Goal: Task Accomplishment & Management: Manage account settings

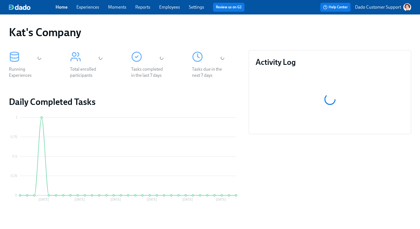
click at [379, 8] on p "Dado Customer Support" at bounding box center [378, 7] width 46 height 6
click at [376, 32] on span "Switch organization..." at bounding box center [380, 32] width 52 height 6
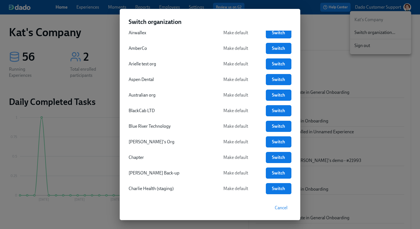
scroll to position [108, 0]
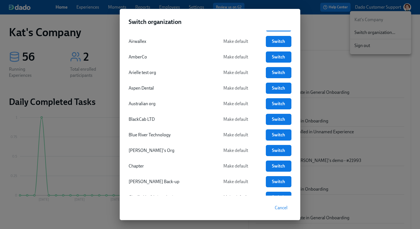
click at [275, 137] on span "Switch" at bounding box center [279, 135] width 18 height 6
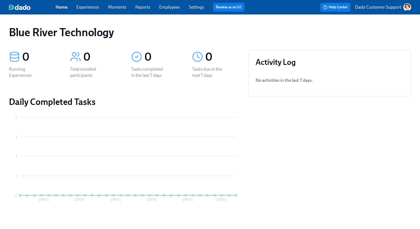
click at [197, 9] on link "Settings" at bounding box center [196, 6] width 15 height 5
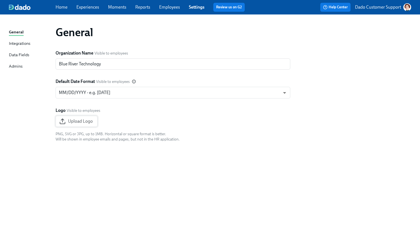
click at [80, 124] on button "Upload Logo" at bounding box center [77, 121] width 42 height 11
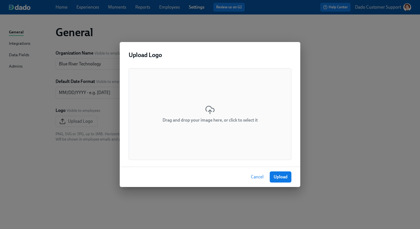
click at [208, 111] on icon at bounding box center [210, 110] width 10 height 10
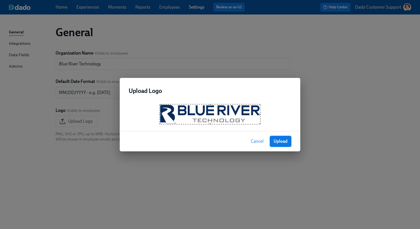
click at [286, 143] on span "Upload" at bounding box center [281, 141] width 14 height 6
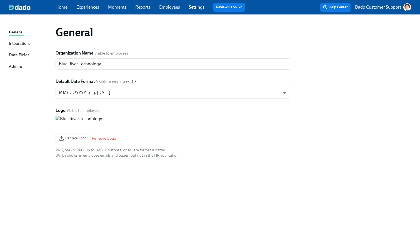
click at [310, 205] on div "General Organization Name Visible to employees Blue River Technology ​ Default …" at bounding box center [210, 118] width 402 height 194
click at [13, 67] on div "Admins" at bounding box center [16, 66] width 14 height 7
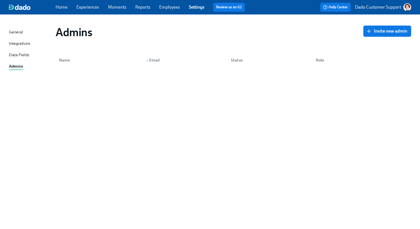
click at [394, 31] on span "Invite new admin" at bounding box center [387, 31] width 40 height 6
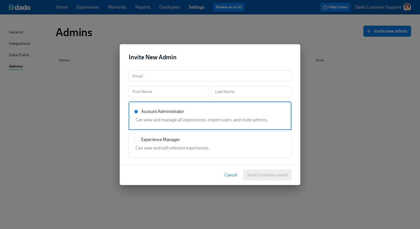
click at [166, 67] on div "Email Email First Name First Name Last Name Last Name Account Administrator Can…" at bounding box center [210, 115] width 181 height 99
click at [166, 74] on input "text" at bounding box center [210, 75] width 163 height 11
paste input "amos.chege@bluerivertech.com"
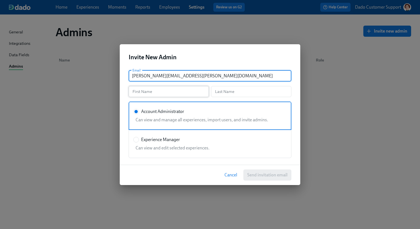
type input "amos.chege@bluerivertech.com"
click at [147, 95] on input "text" at bounding box center [169, 91] width 80 height 11
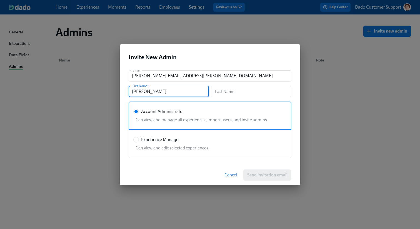
type input "Amos"
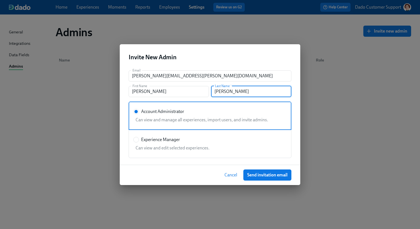
type input "Chege"
click at [174, 54] on h2 "Invite New Admin" at bounding box center [210, 57] width 163 height 8
click at [260, 173] on span "Send invitation email" at bounding box center [267, 175] width 40 height 6
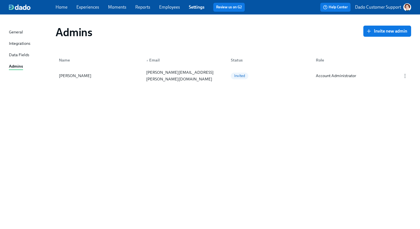
click at [79, 8] on link "Experiences" at bounding box center [87, 6] width 23 height 5
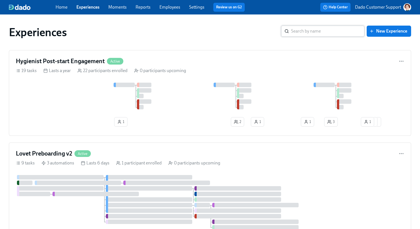
click at [310, 31] on input "search" at bounding box center [327, 31] width 73 height 11
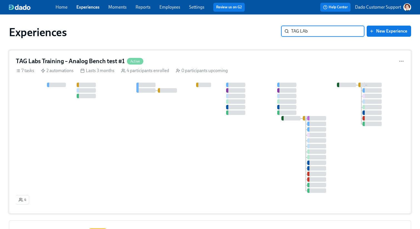
type input "TAG LAb"
click at [110, 71] on div "Lasts 3 months" at bounding box center [97, 70] width 34 height 6
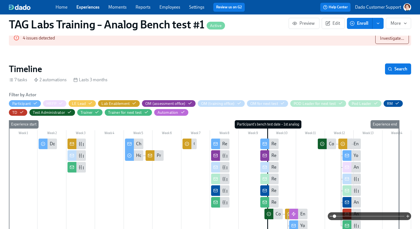
scroll to position [74, 0]
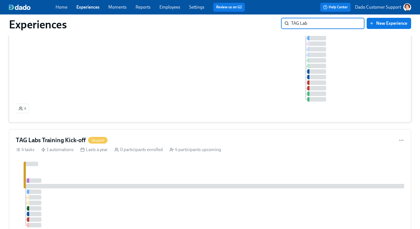
scroll to position [142, 0]
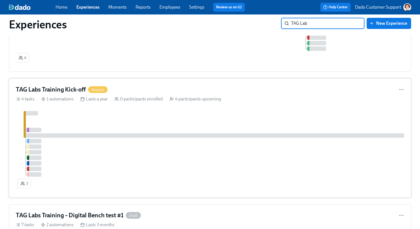
type input "TAG Lab"
click at [85, 90] on h4 "TAG Labs Training Kick-off" at bounding box center [51, 89] width 70 height 8
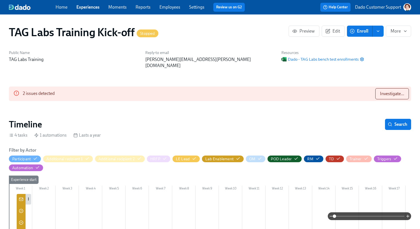
click at [24, 194] on div at bounding box center [21, 200] width 9 height 12
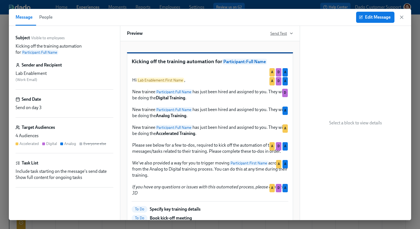
click at [272, 32] on span "Send Test" at bounding box center [281, 34] width 23 height 6
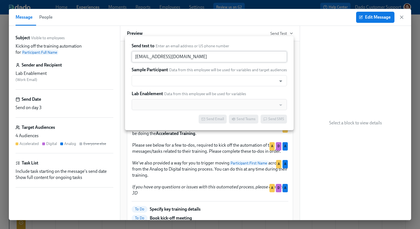
click at [177, 59] on input "kat@dadohr.com" at bounding box center [209, 56] width 155 height 11
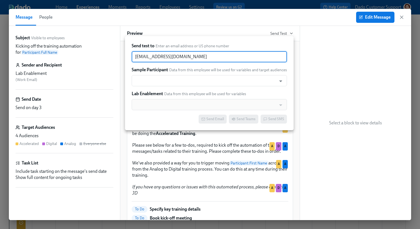
paste input "atdado+justcrossclient@precheck.emailonacid"
type input "katatdado+justcrossclient@precheck.emailonacid.com"
click at [162, 79] on input "text" at bounding box center [203, 80] width 139 height 11
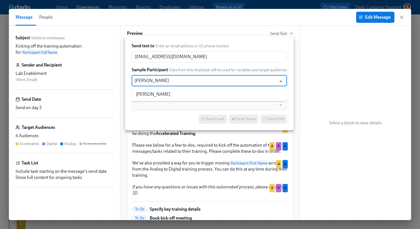
type input "Jessica Dick"
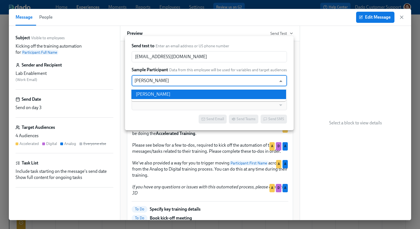
click at [159, 90] on li "Jessica Dick" at bounding box center [208, 93] width 155 height 9
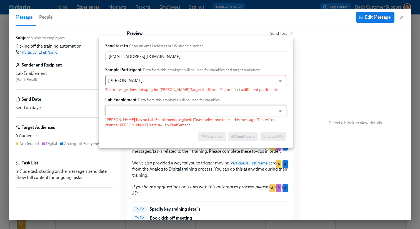
click at [136, 111] on input "text" at bounding box center [190, 110] width 165 height 11
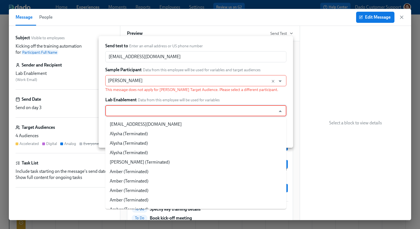
click at [134, 87] on p "This message does not apply for Jessica Dick's Target Audience. Please select a…" at bounding box center [195, 89] width 181 height 5
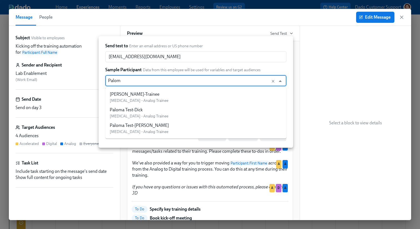
type input "Paloma"
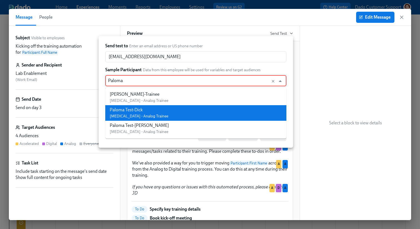
click at [125, 109] on div "Paloma Test-Dick" at bounding box center [139, 110] width 59 height 6
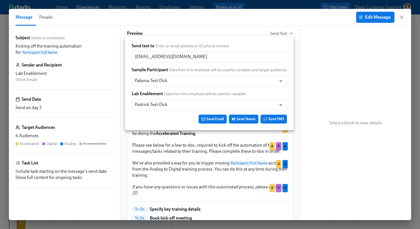
click at [218, 122] on button "Send Email" at bounding box center [213, 118] width 28 height 9
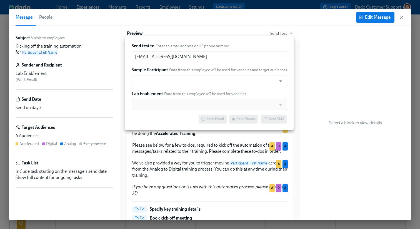
click at [402, 17] on div at bounding box center [210, 114] width 420 height 229
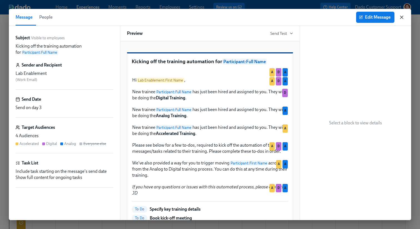
click at [401, 17] on icon "button" at bounding box center [401, 17] width 3 height 3
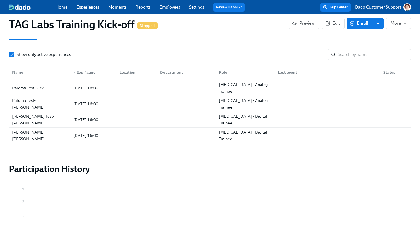
scroll to position [543, 0]
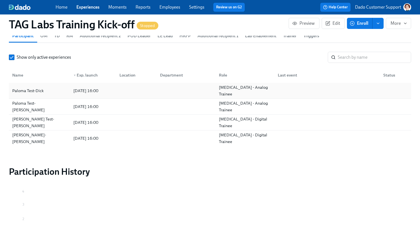
click at [19, 88] on div "Paloma Test-Dick" at bounding box center [28, 90] width 36 height 7
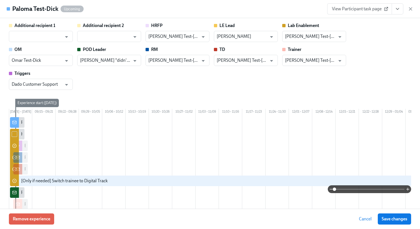
click at [16, 136] on input "checkbox" at bounding box center [14, 133] width 5 height 5
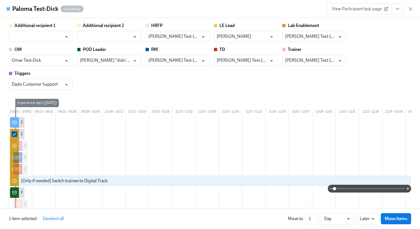
click at [16, 136] on input "checkbox" at bounding box center [14, 133] width 5 height 5
checkbox input "false"
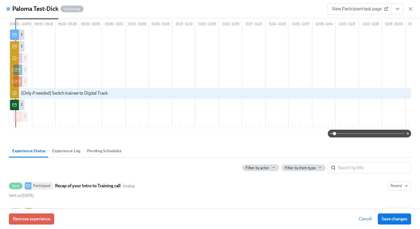
scroll to position [92, 0]
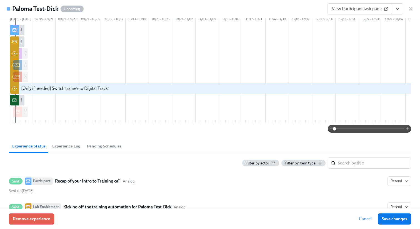
click at [375, 138] on div "Additional recipient 1 ​ Additional recipient 2 ​ HRFP Harry Test-Dick ​ LE Lea…" at bounding box center [210, 113] width 420 height 190
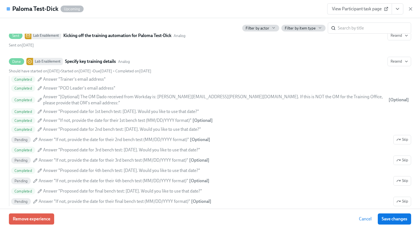
scroll to position [259, 0]
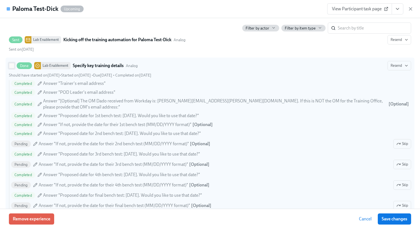
click at [12, 66] on input "Done Lab Enablement Specify key training details Analog Resend Should have star…" at bounding box center [11, 65] width 5 height 5
checkbox input "true"
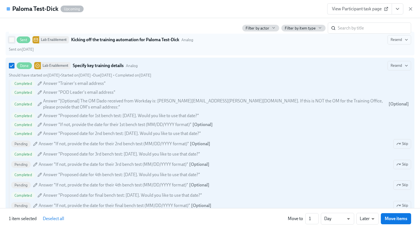
click at [13, 42] on input "Sent Lab Enablement Kicking off the training automation for Paloma Test-Dick An…" at bounding box center [11, 39] width 5 height 5
checkbox input "true"
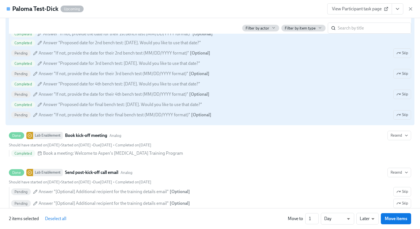
scroll to position [353, 0]
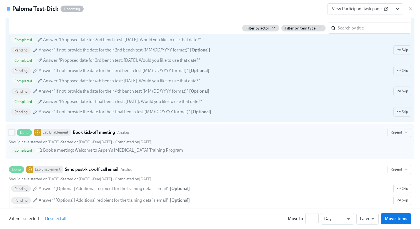
click at [11, 130] on input "Done Lab Enablement Book kick-off meeting Analog Resend Should have started on …" at bounding box center [11, 132] width 5 height 5
checkbox input "true"
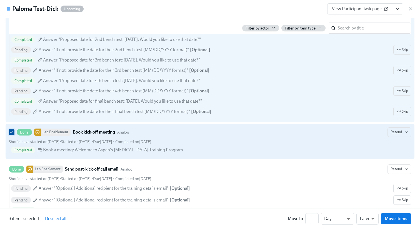
scroll to position [357, 0]
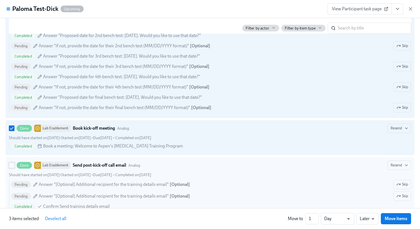
click at [10, 162] on input "Done Lab Enablement Send post-kick-off call email Analog Resend Should have sta…" at bounding box center [11, 164] width 5 height 5
checkbox input "true"
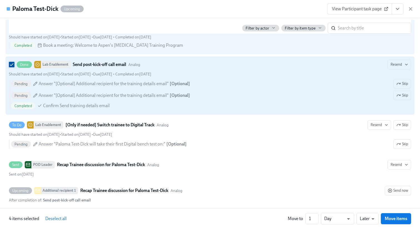
scroll to position [466, 0]
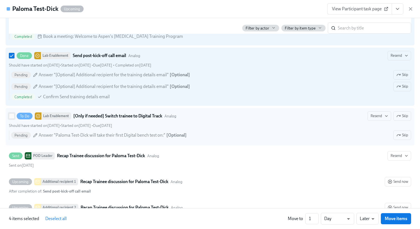
click at [12, 113] on input "To Do Lab Enablement [Only if needed] Switch trainee to Digital Track Analog Re…" at bounding box center [11, 115] width 5 height 5
checkbox input "true"
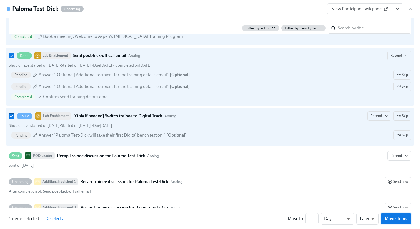
click at [395, 219] on span "Move items" at bounding box center [396, 219] width 22 height 6
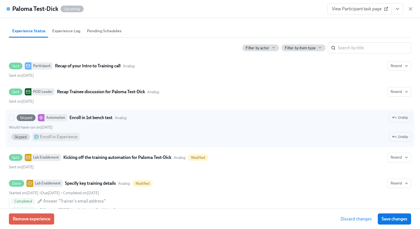
scroll to position [238, 0]
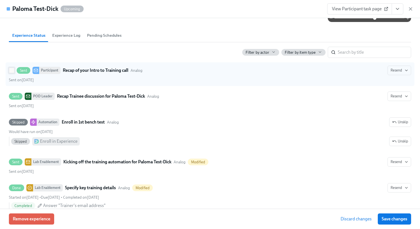
click at [12, 73] on input "Sent Participant Recap of your Intro to Training call Analog Resend Sent on Sep…" at bounding box center [11, 70] width 5 height 5
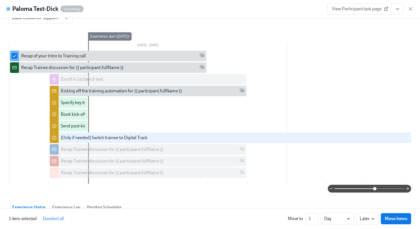
scroll to position [69, 0]
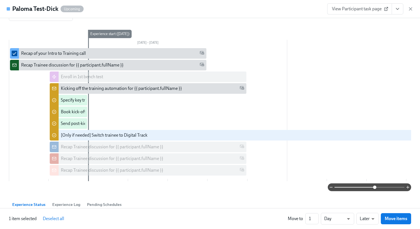
click at [14, 55] on input "checkbox" at bounding box center [14, 53] width 5 height 5
checkbox input "false"
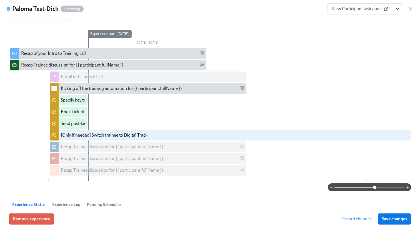
click at [53, 89] on input "checkbox" at bounding box center [54, 88] width 5 height 5
checkbox input "true"
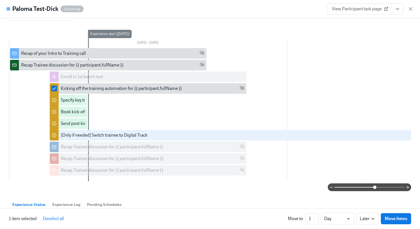
click at [55, 104] on div at bounding box center [54, 100] width 9 height 13
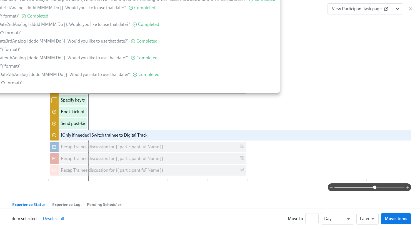
click at [55, 103] on div at bounding box center [54, 100] width 9 height 13
click at [55, 101] on input "checkbox" at bounding box center [54, 99] width 5 height 5
checkbox input "true"
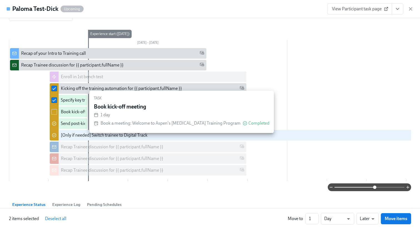
click at [55, 107] on div at bounding box center [54, 111] width 9 height 13
click at [55, 113] on input "checkbox" at bounding box center [54, 111] width 5 height 5
checkbox input "true"
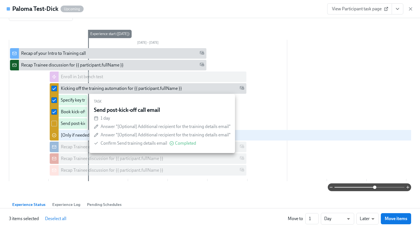
click at [55, 126] on div at bounding box center [54, 123] width 9 height 13
click at [54, 124] on input "checkbox" at bounding box center [54, 123] width 5 height 5
checkbox input "true"
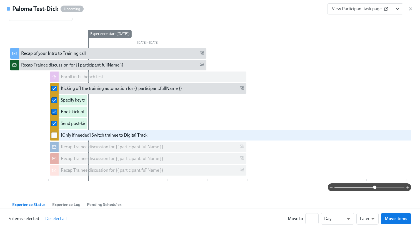
click at [54, 136] on input "checkbox" at bounding box center [54, 134] width 5 height 5
checkbox input "true"
click at [393, 221] on span "Move items" at bounding box center [396, 219] width 22 height 6
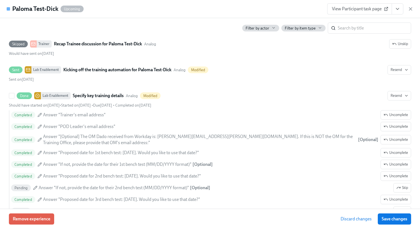
scroll to position [405, 0]
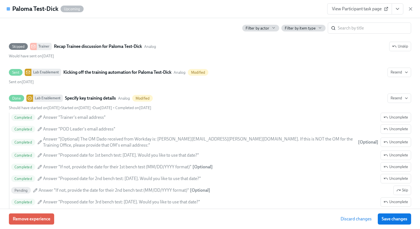
click at [270, 29] on div "Filter by actor" at bounding box center [260, 28] width 30 height 5
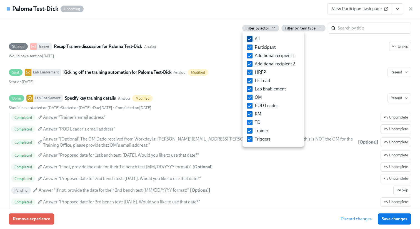
click at [250, 38] on input "All" at bounding box center [249, 38] width 5 height 5
checkbox input "false"
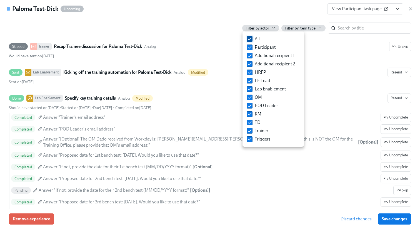
checkbox input "false"
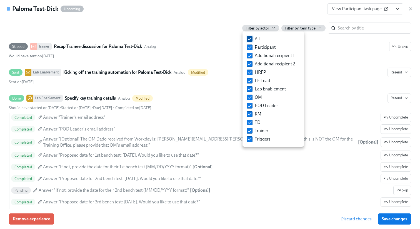
checkbox input "false"
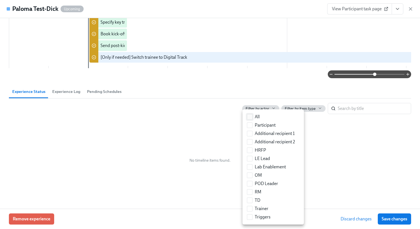
scroll to position [184, 0]
click at [270, 167] on span "Lab Enablement" at bounding box center [270, 167] width 31 height 6
click at [252, 167] on input "Lab Enablement" at bounding box center [249, 166] width 5 height 5
checkbox input "true"
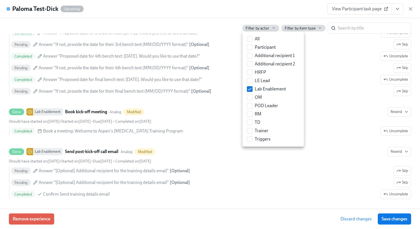
click at [192, 73] on div at bounding box center [210, 114] width 420 height 229
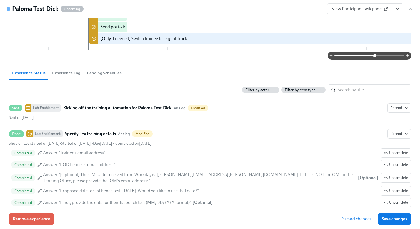
scroll to position [199, 0]
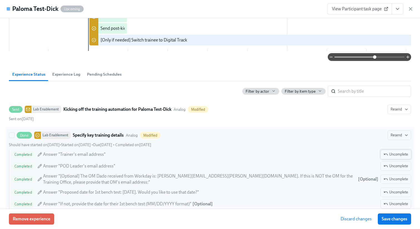
click at [400, 152] on button "Uncomplete" at bounding box center [395, 153] width 31 height 9
click at [399, 163] on button "Uncomplete" at bounding box center [395, 165] width 31 height 9
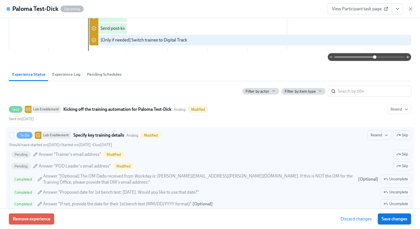
click at [400, 185] on div "Completed Answer "[Optional] The OM Dado received from Workday is: jessica.dick…" at bounding box center [211, 179] width 400 height 12
click at [14, 137] on input "To Do Lab Enablement Specify key training details Analog Modified Resend Skip S…" at bounding box center [11, 134] width 5 height 5
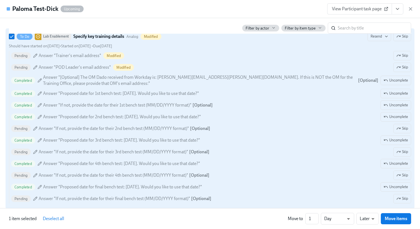
scroll to position [298, 0]
click at [393, 82] on span "Uncomplete" at bounding box center [396, 80] width 24 height 6
click at [393, 93] on span "Uncomplete" at bounding box center [396, 93] width 24 height 6
click at [393, 104] on span "Uncomplete" at bounding box center [396, 105] width 24 height 6
click at [393, 118] on span "Uncomplete" at bounding box center [396, 116] width 24 height 6
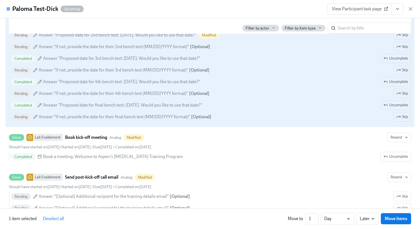
scroll to position [377, 0]
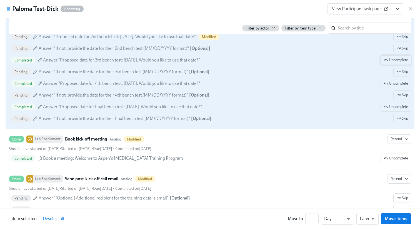
click at [395, 61] on span "Uncomplete" at bounding box center [396, 60] width 24 height 6
click at [395, 86] on span "Uncomplete" at bounding box center [396, 84] width 24 height 6
click at [395, 109] on span "Uncomplete" at bounding box center [396, 107] width 24 height 6
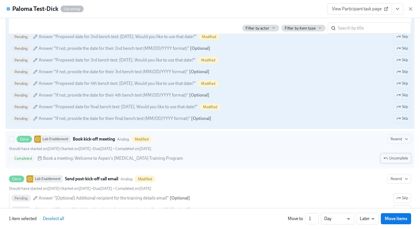
click at [391, 156] on button "Uncomplete" at bounding box center [395, 157] width 31 height 9
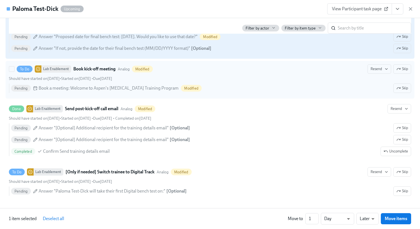
scroll to position [447, 0]
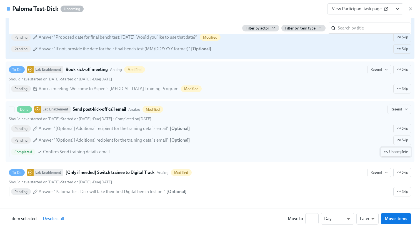
click at [392, 154] on span "Uncomplete" at bounding box center [396, 152] width 24 height 6
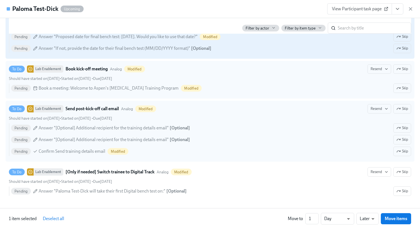
click at [66, 214] on button "Deselect all" at bounding box center [53, 218] width 29 height 11
checkbox input "false"
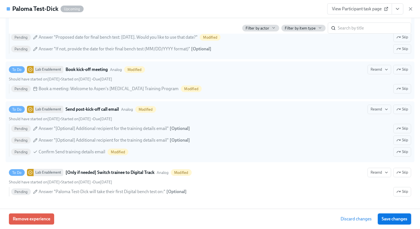
click at [394, 220] on span "Save changes" at bounding box center [395, 219] width 26 height 6
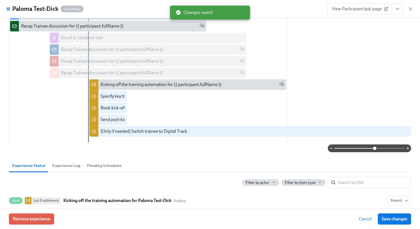
scroll to position [115, 0]
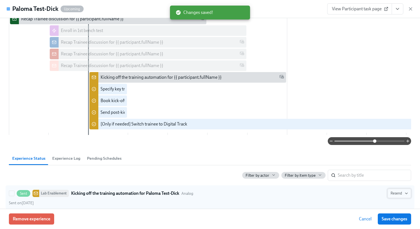
click at [402, 192] on span "Resend" at bounding box center [398, 193] width 17 height 6
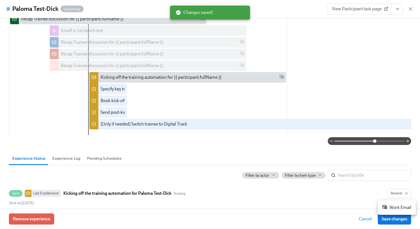
click at [350, 189] on div at bounding box center [210, 114] width 420 height 229
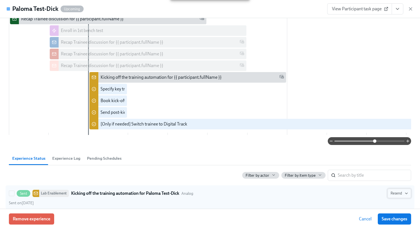
click at [399, 196] on span "Resend" at bounding box center [398, 193] width 17 height 6
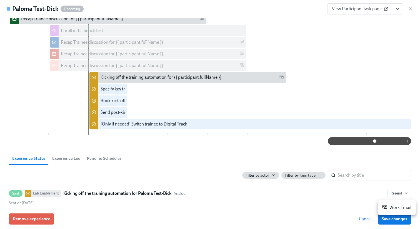
click at [390, 209] on div "Work Email" at bounding box center [396, 207] width 29 height 7
click at [415, 7] on div "Paloma Test-Dick Upcoming View Participant task page" at bounding box center [210, 9] width 420 height 18
click at [411, 7] on icon "button" at bounding box center [411, 9] width 6 height 6
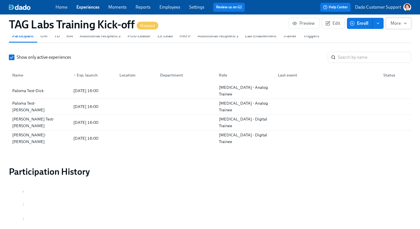
click at [393, 23] on span "More" at bounding box center [398, 24] width 16 height 6
click at [392, 36] on span "Start" at bounding box center [396, 37] width 22 height 6
click at [311, 40] on div at bounding box center [210, 114] width 420 height 229
click at [399, 23] on span "More" at bounding box center [398, 24] width 16 height 6
click at [388, 34] on span "Stop" at bounding box center [396, 37] width 22 height 6
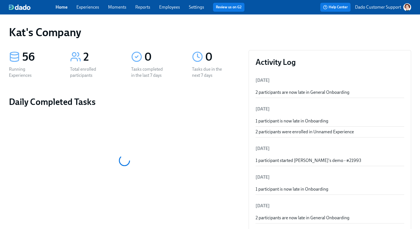
click at [92, 9] on link "Experiences" at bounding box center [87, 6] width 23 height 5
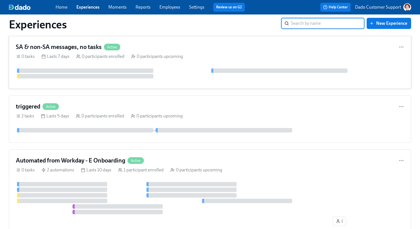
scroll to position [79, 0]
click at [134, 162] on div "Active" at bounding box center [135, 159] width 16 height 7
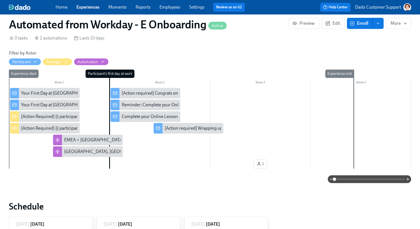
scroll to position [115, 0]
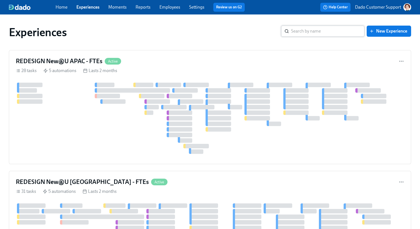
click at [332, 30] on input "search" at bounding box center [327, 31] width 73 height 11
type input "3rd"
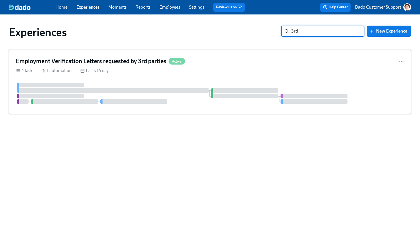
click at [147, 57] on h4 "Employment Verification Letters requested by 3rd parties" at bounding box center [91, 61] width 151 height 8
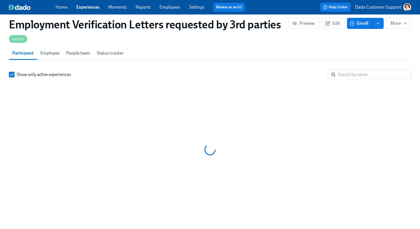
scroll to position [0, 120]
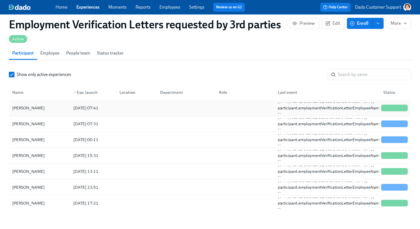
click at [30, 108] on div "[PERSON_NAME]" at bounding box center [28, 107] width 37 height 7
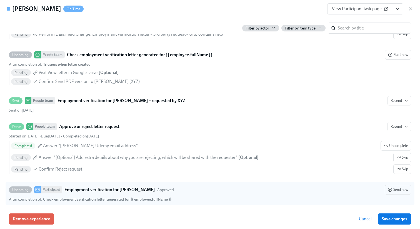
scroll to position [280, 0]
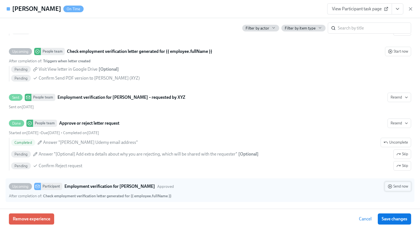
click at [400, 185] on span "Send now" at bounding box center [398, 186] width 20 height 6
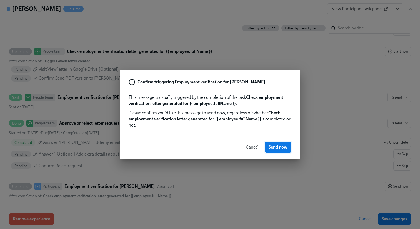
click at [284, 144] on span "Send now" at bounding box center [278, 147] width 19 height 6
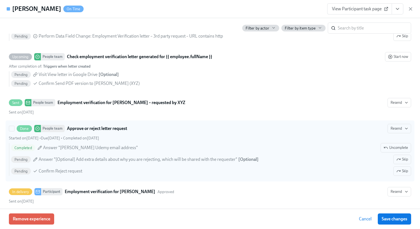
scroll to position [0, 0]
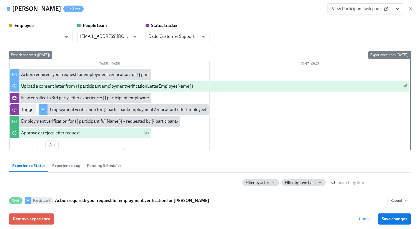
click at [408, 8] on icon "button" at bounding box center [411, 9] width 6 height 6
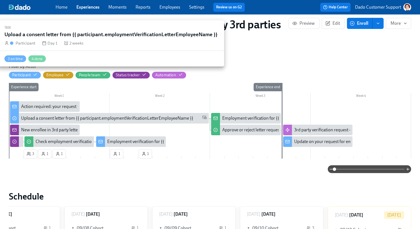
scroll to position [134, 0]
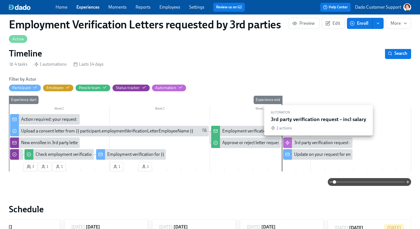
click at [308, 144] on div "3rd party verification request – incl salary" at bounding box center [332, 142] width 76 height 6
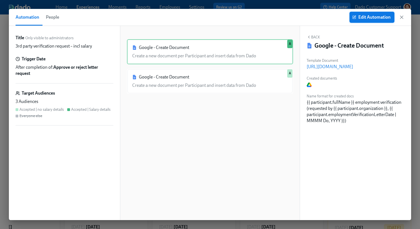
click at [374, 18] on span "Edit Automation" at bounding box center [371, 17] width 37 height 6
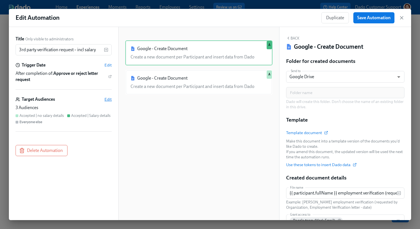
click at [110, 101] on span "Edit" at bounding box center [107, 99] width 7 height 6
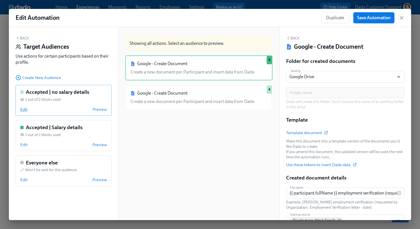
click at [21, 109] on span "Edit" at bounding box center [23, 109] width 7 height 6
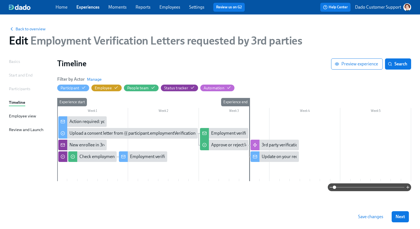
click at [21, 24] on div "Back to overview Edit Employment Verification Letters requested by 3rd parties" at bounding box center [209, 36] width 411 height 31
click at [21, 27] on span "Back to overview" at bounding box center [27, 29] width 37 height 6
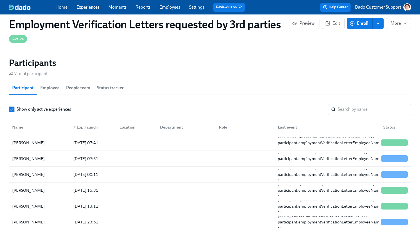
scroll to position [450, 0]
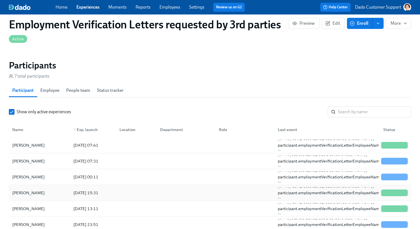
click at [36, 185] on div "[PERSON_NAME] [DATE] 15:31 2025/09/10 Completed task Upload a consent letter fr…" at bounding box center [210, 193] width 402 height 16
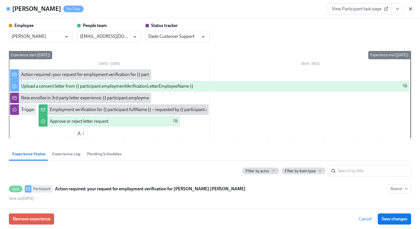
click at [412, 8] on icon "button" at bounding box center [411, 9] width 6 height 6
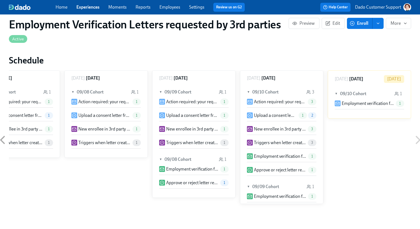
scroll to position [100, 0]
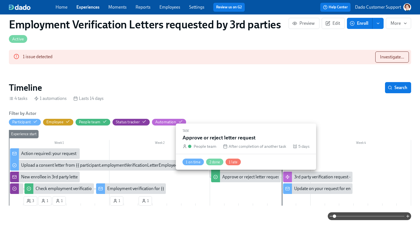
click at [235, 179] on div "Approve or reject letter request" at bounding box center [251, 177] width 59 height 6
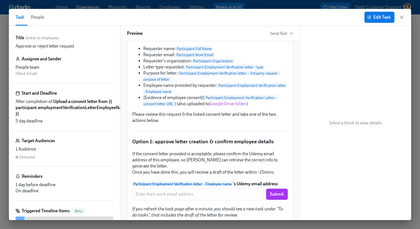
scroll to position [104, 0]
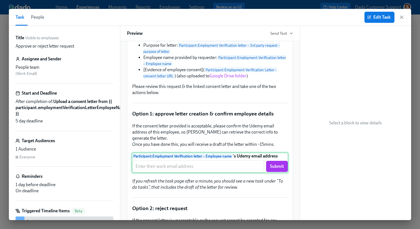
click at [221, 173] on div "Participant : Employment Verification letter – Employee name 's Udemy email add…" at bounding box center [210, 162] width 157 height 21
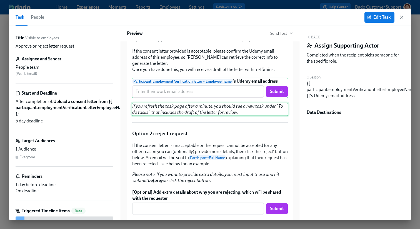
scroll to position [174, 0]
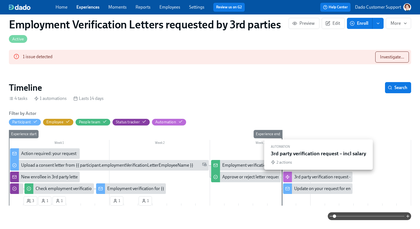
click at [295, 174] on div "3rd party verification request – incl salary" at bounding box center [332, 177] width 76 height 6
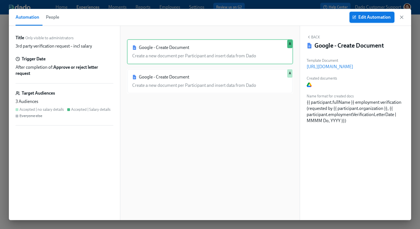
click at [373, 12] on button "Edit Automation" at bounding box center [371, 17] width 45 height 11
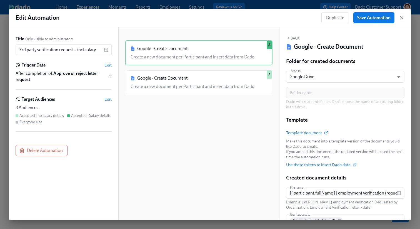
click at [104, 99] on div "Target Audiences Edit" at bounding box center [64, 99] width 96 height 6
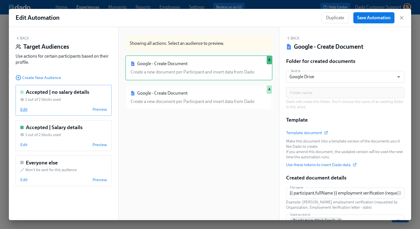
click at [22, 110] on span "Edit" at bounding box center [23, 109] width 7 height 6
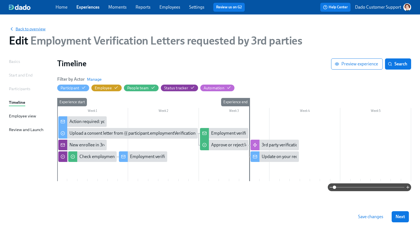
click at [33, 28] on span "Back to overview" at bounding box center [27, 29] width 37 height 6
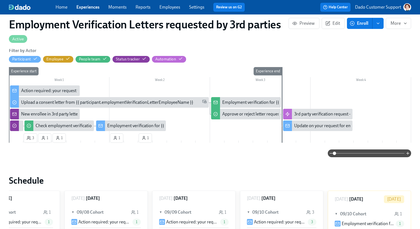
scroll to position [160, 0]
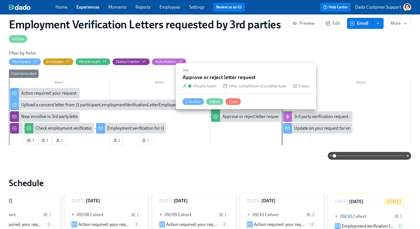
click at [247, 119] on div "Approve or reject letter request" at bounding box center [251, 116] width 59 height 6
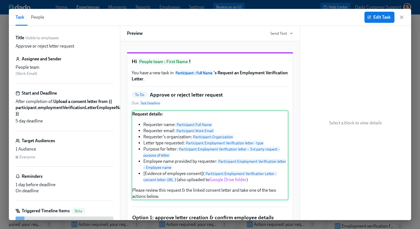
scroll to position [255, 0]
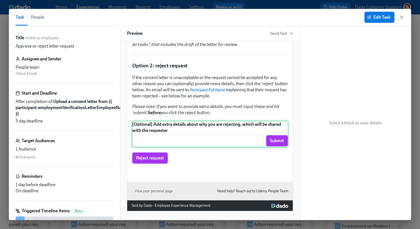
click at [173, 144] on div "[Optional] Add extra details about why you are rejecting, which will be shared …" at bounding box center [210, 134] width 157 height 27
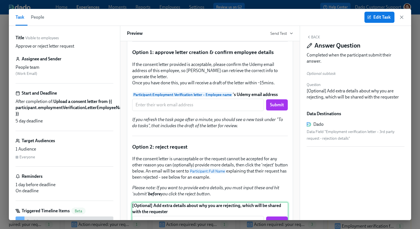
scroll to position [162, 0]
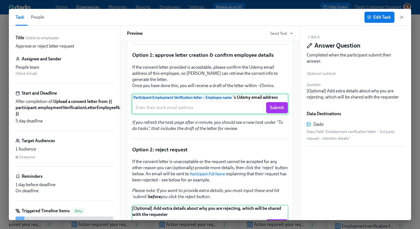
click at [241, 114] on div "Participant : Employment Verification letter – Employee name 's Udemy email add…" at bounding box center [210, 104] width 157 height 21
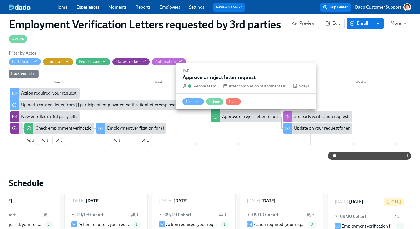
click at [252, 117] on div "Approve or reject letter request" at bounding box center [251, 116] width 59 height 6
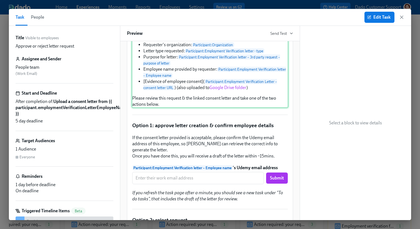
scroll to position [269, 0]
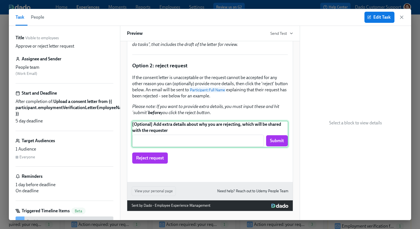
click at [232, 121] on div "[Optional] Add extra details about why you are rejecting, which will be shared …" at bounding box center [210, 134] width 157 height 27
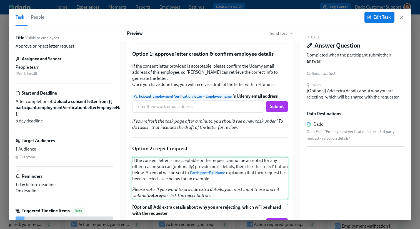
scroll to position [162, 0]
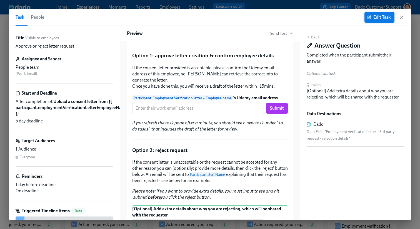
click at [374, 19] on span "Edit Task" at bounding box center [379, 17] width 22 height 6
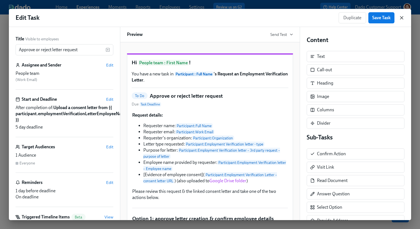
click at [403, 19] on icon "button" at bounding box center [402, 18] width 6 height 6
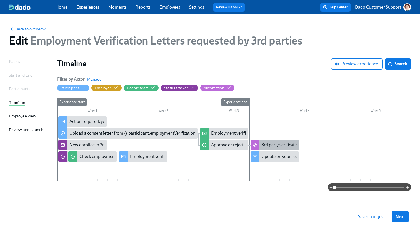
click at [265, 144] on div "3rd party verification request – incl salary" at bounding box center [300, 145] width 76 height 6
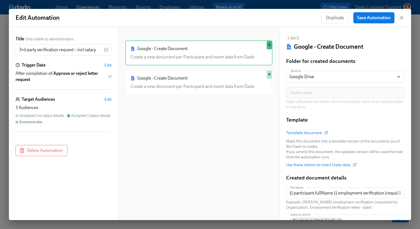
click at [102, 99] on div "Target Audiences Edit" at bounding box center [64, 99] width 96 height 6
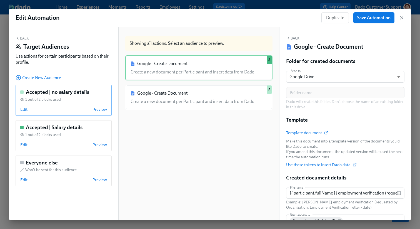
click at [23, 110] on span "Edit" at bounding box center [23, 109] width 7 height 6
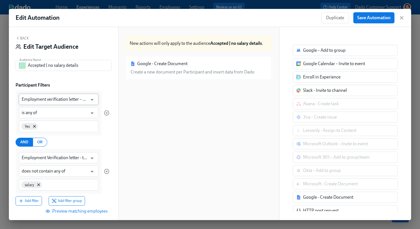
click at [77, 99] on input "Employment verification letter – 3rd party request - rejected?" at bounding box center [55, 99] width 66 height 11
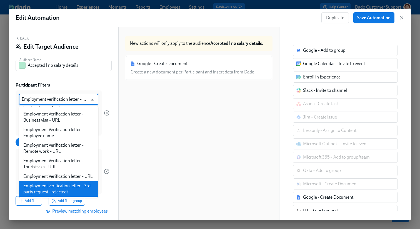
click at [88, 88] on div "Participant Filters Employment verification letter – 3rd party request - reject…" at bounding box center [64, 149] width 96 height 134
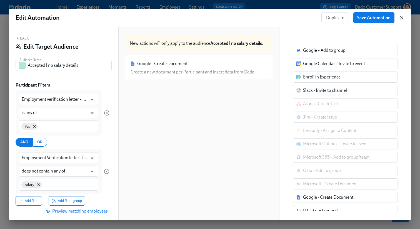
click at [402, 19] on icon "button" at bounding box center [402, 18] width 6 height 6
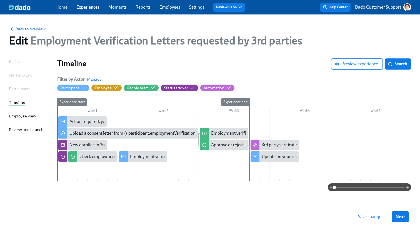
click at [284, 78] on div "Filter by Actor Manage Participant Employee People team Status tracker Automati…" at bounding box center [234, 83] width 354 height 15
click at [260, 144] on div "3rd party verification request – incl salary" at bounding box center [274, 144] width 48 height 11
click at [267, 144] on div "3rd party verification request – incl salary" at bounding box center [300, 145] width 76 height 6
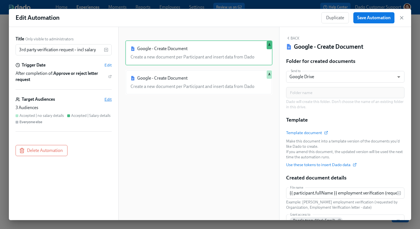
click at [110, 101] on span "Edit" at bounding box center [107, 99] width 7 height 6
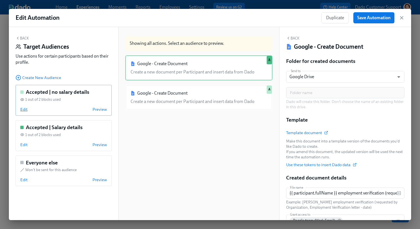
click at [25, 110] on span "Edit" at bounding box center [23, 109] width 7 height 6
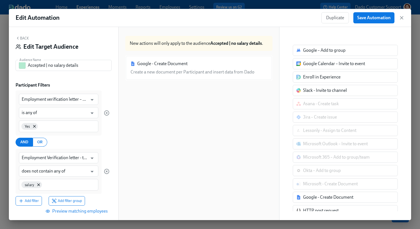
click at [99, 211] on span "Preview matching employees" at bounding box center [77, 211] width 61 height 6
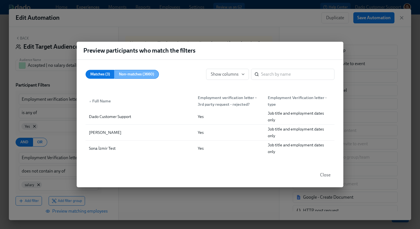
click at [139, 75] on span "Non-matches (3660)" at bounding box center [136, 74] width 35 height 7
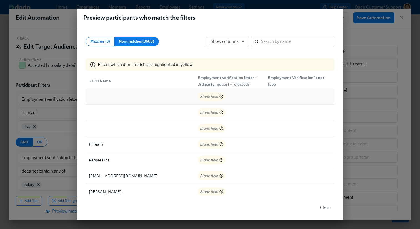
drag, startPoint x: 121, startPoint y: 97, endPoint x: 119, endPoint y: 92, distance: 5.2
click at [119, 92] on div at bounding box center [140, 96] width 107 height 11
click at [62, 84] on div "Preview participants who match the filters Matches (3) Non-matches (3660) Show …" at bounding box center [210, 114] width 420 height 229
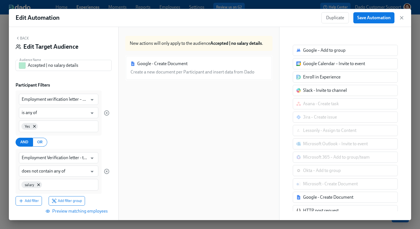
click at [83, 212] on span "Preview matching employees" at bounding box center [77, 211] width 61 height 6
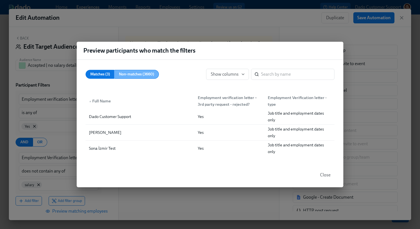
click at [142, 74] on span "Non-matches (3660)" at bounding box center [136, 74] width 35 height 7
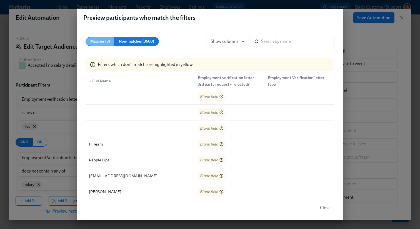
click at [103, 42] on span "Matches (3)" at bounding box center [100, 41] width 20 height 7
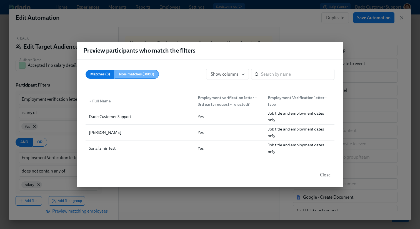
click at [132, 78] on button "Non-matches (3660)" at bounding box center [136, 74] width 45 height 9
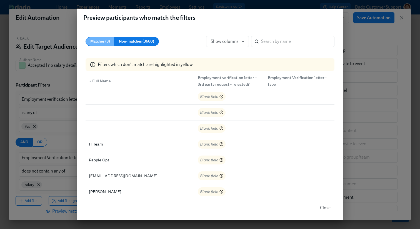
click at [97, 41] on span "Matches (3)" at bounding box center [100, 41] width 20 height 7
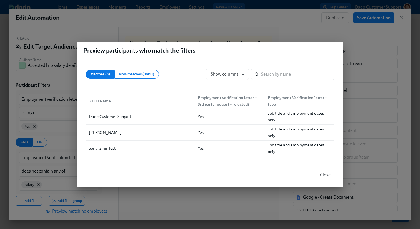
click at [251, 26] on div "Preview participants who match the filters Matches (3) Non-matches (3660) Show …" at bounding box center [210, 114] width 420 height 229
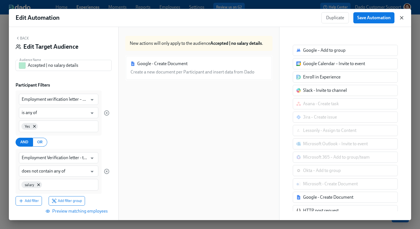
click at [400, 18] on icon "button" at bounding box center [402, 18] width 6 height 6
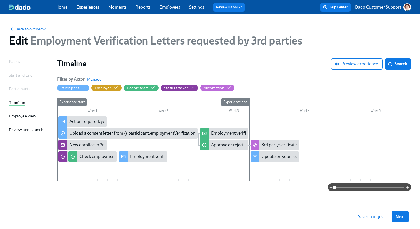
click at [32, 29] on span "Back to overview" at bounding box center [27, 29] width 37 height 6
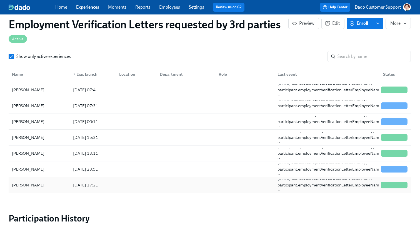
scroll to position [506, 0]
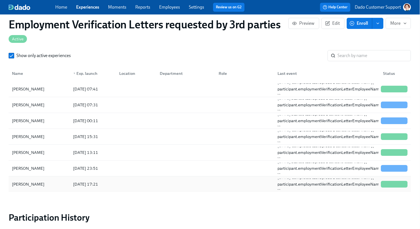
click at [37, 185] on div "[PERSON_NAME]" at bounding box center [28, 184] width 37 height 7
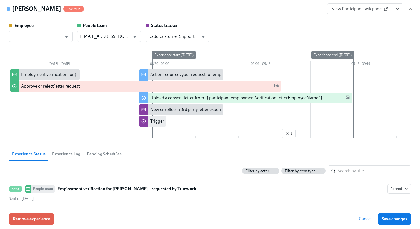
click at [409, 8] on icon "button" at bounding box center [411, 9] width 6 height 6
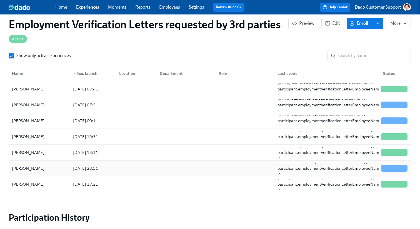
click at [32, 164] on div "[PERSON_NAME]" at bounding box center [39, 167] width 59 height 11
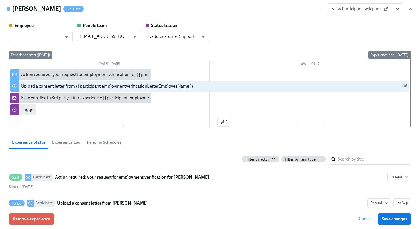
click at [409, 6] on icon "button" at bounding box center [411, 9] width 6 height 6
